Goal: Navigation & Orientation: Find specific page/section

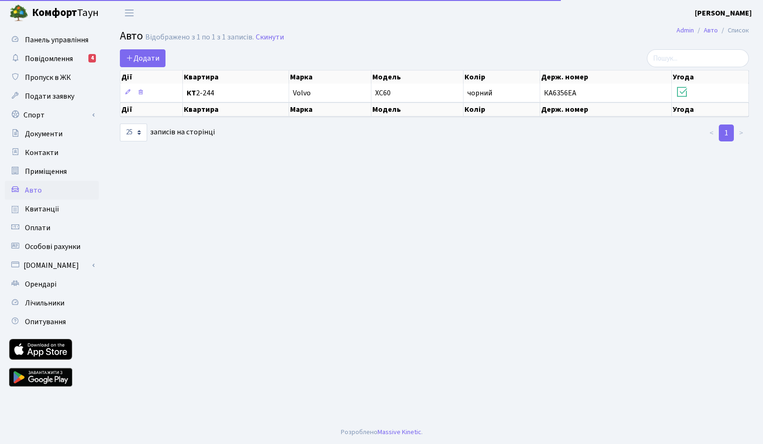
select select "25"
click at [261, 219] on main "Admin Авто Список Авто Відображено з 1 по 1 з 1 записів. Скинути Додати Дії Ква…" at bounding box center [434, 223] width 657 height 395
select select "25"
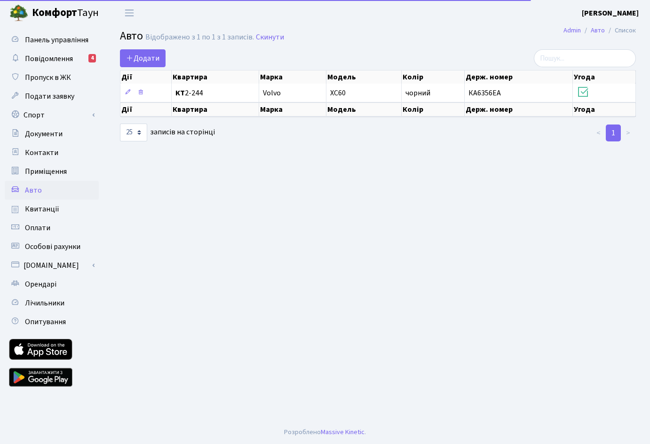
select select "25"
click at [79, 53] on link "Повідомлення 4" at bounding box center [52, 58] width 94 height 19
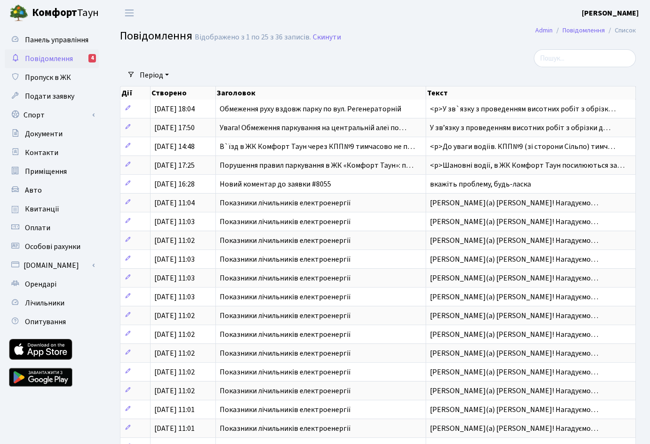
select select "25"
click at [58, 79] on span "Пропуск в ЖК" at bounding box center [48, 77] width 46 height 10
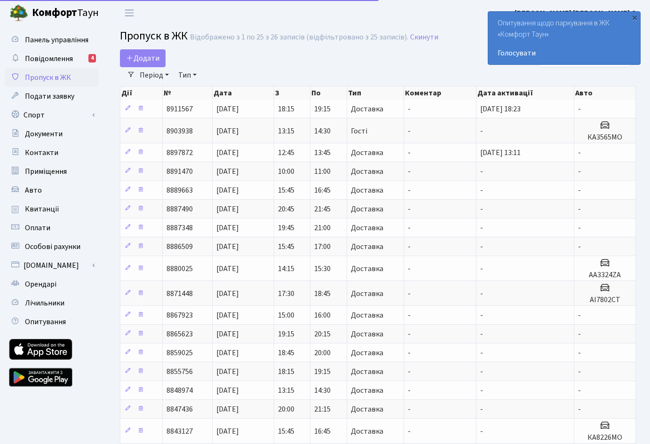
select select "25"
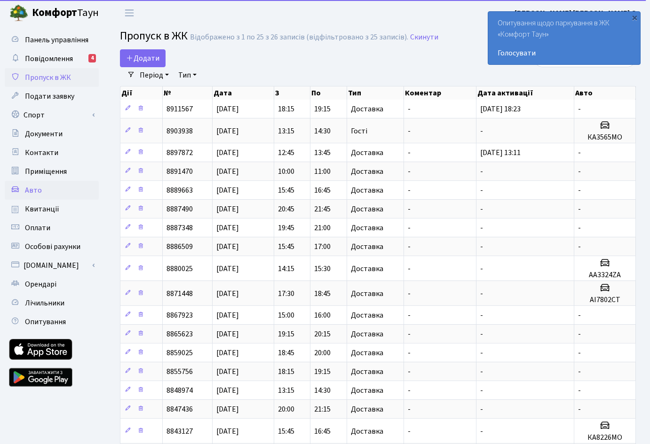
click at [52, 192] on link "Авто" at bounding box center [52, 190] width 94 height 19
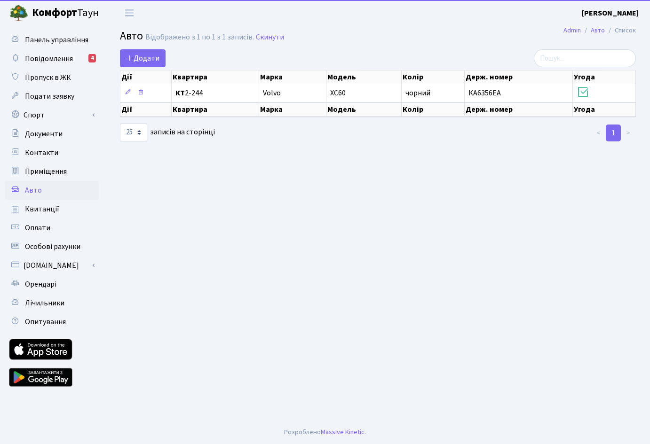
select select "25"
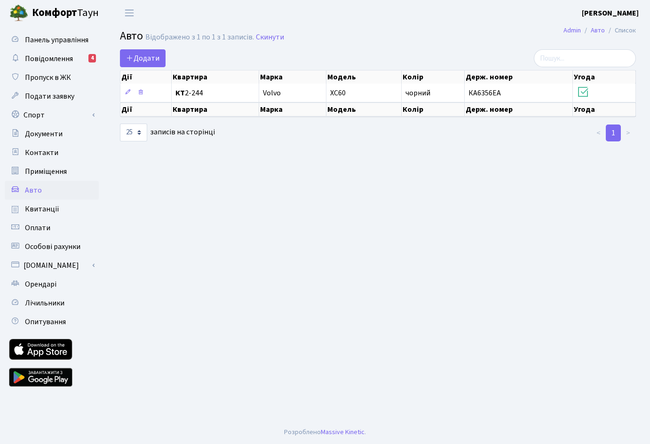
click at [331, 45] on h2 "Авто Відображено з 1 по 1 з 1 записів. Скинути" at bounding box center [378, 38] width 516 height 16
click at [352, 21] on header "[PERSON_NAME] [PERSON_NAME] Мій обліковий запис Вийти" at bounding box center [325, 13] width 650 height 26
click at [246, 227] on main "Admin Авто Список Авто Відображено з 1 по 1 з 1 записів. Скинути Додати Дії Ква…" at bounding box center [378, 223] width 544 height 395
